Goal: Check status

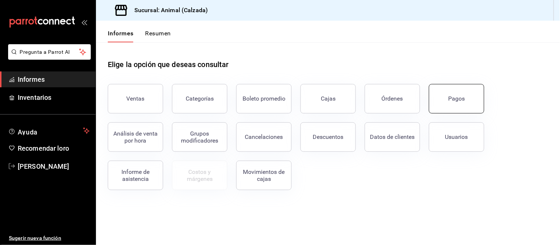
click at [458, 97] on font "Pagos" at bounding box center [456, 98] width 17 height 7
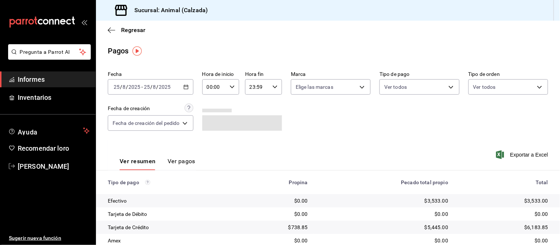
click at [191, 163] on font "Ver pagos" at bounding box center [181, 161] width 28 height 7
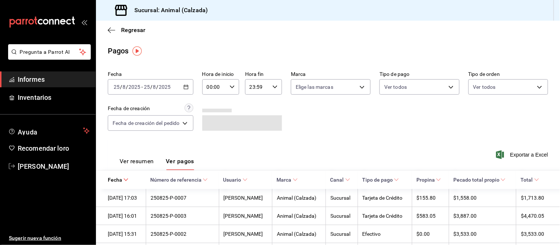
drag, startPoint x: 132, startPoint y: 159, endPoint x: 143, endPoint y: 152, distance: 13.0
click at [132, 159] on font "Ver resumen" at bounding box center [137, 161] width 34 height 7
